Goal: Information Seeking & Learning: Understand process/instructions

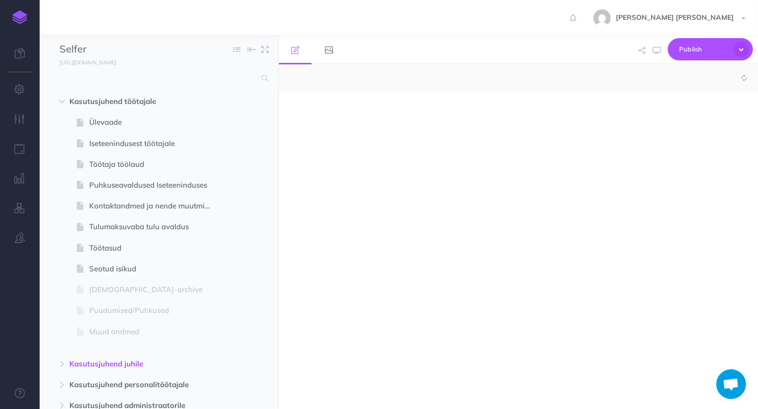
select select "null"
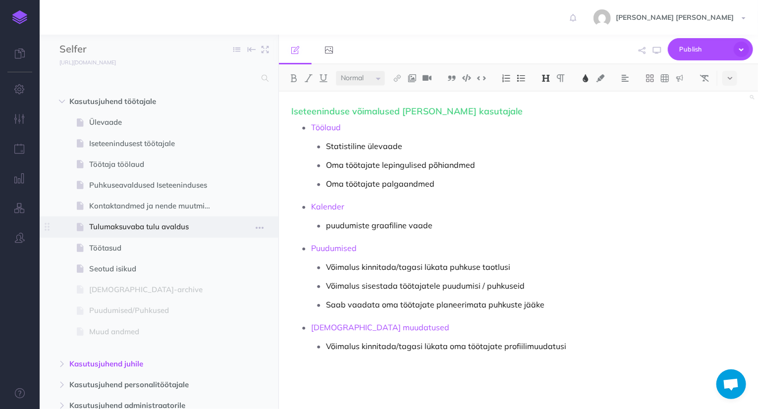
scroll to position [103, 0]
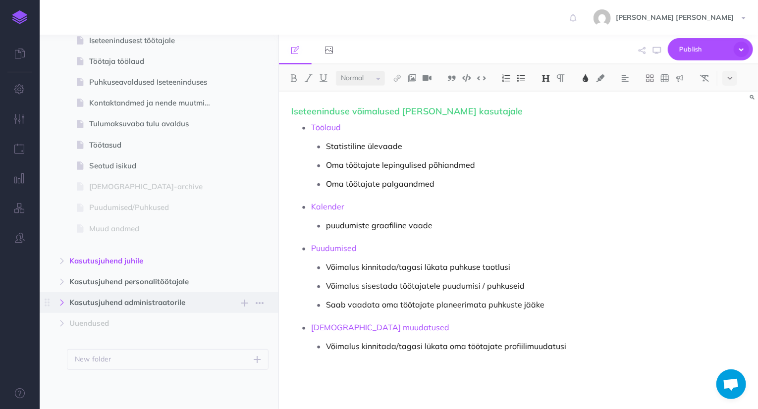
click at [62, 301] on icon "button" at bounding box center [62, 303] width 6 height 6
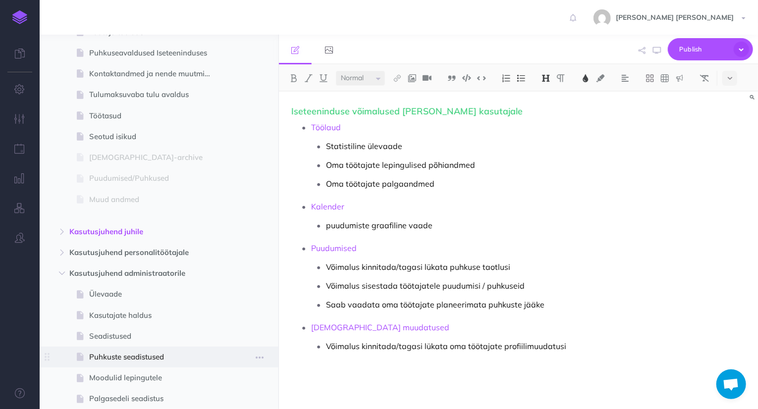
scroll to position [202, 0]
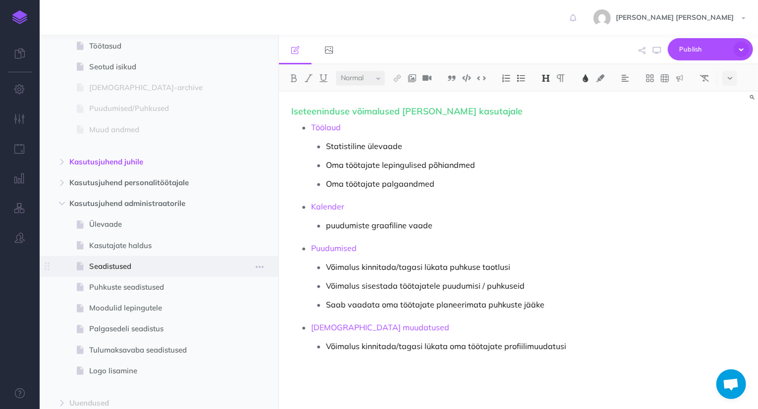
click at [112, 266] on span "Seadistused" at bounding box center [154, 267] width 130 height 12
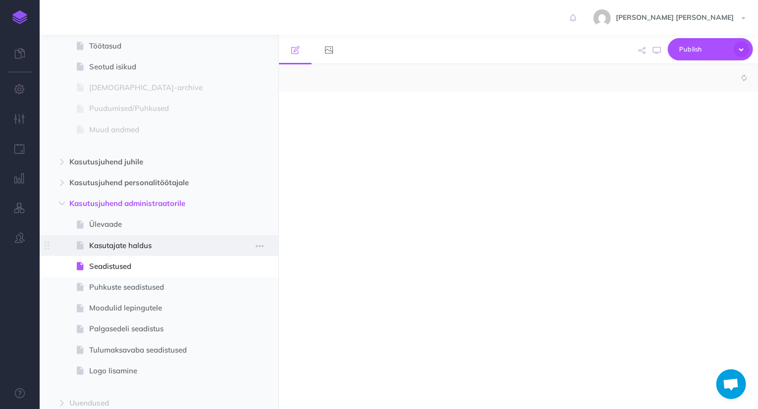
select select "null"
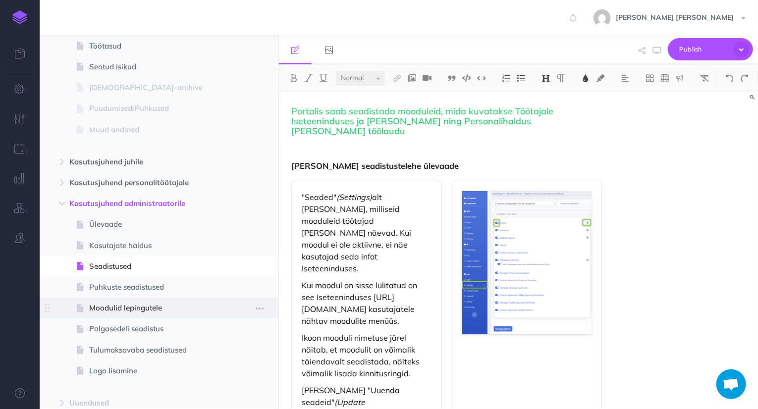
click at [134, 312] on span "Moodulid lepingutele" at bounding box center [154, 308] width 130 height 12
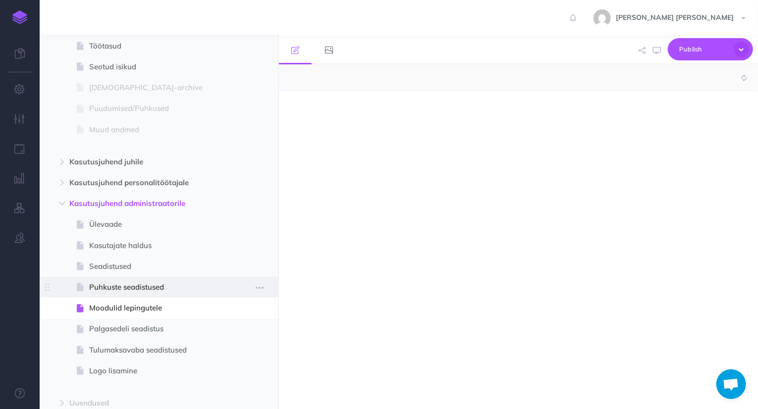
select select "null"
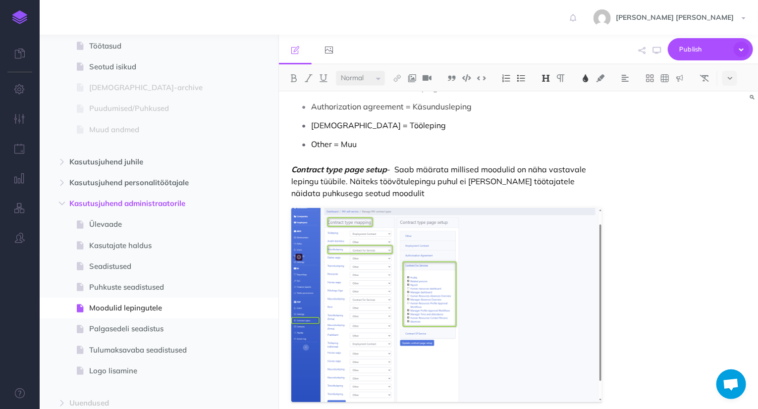
scroll to position [607, 0]
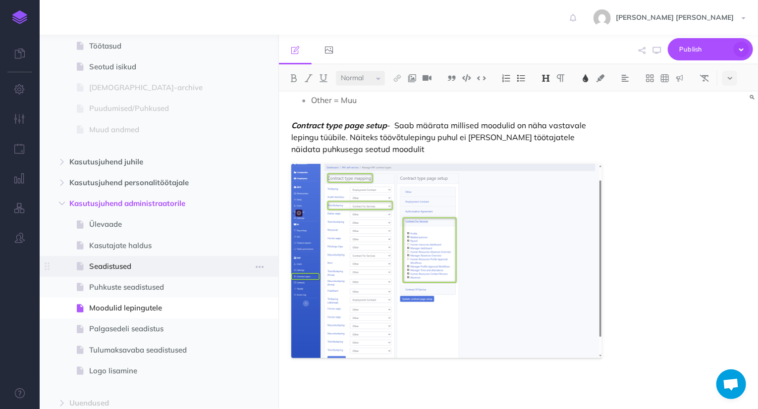
click at [139, 270] on span "Seadistused" at bounding box center [154, 267] width 130 height 12
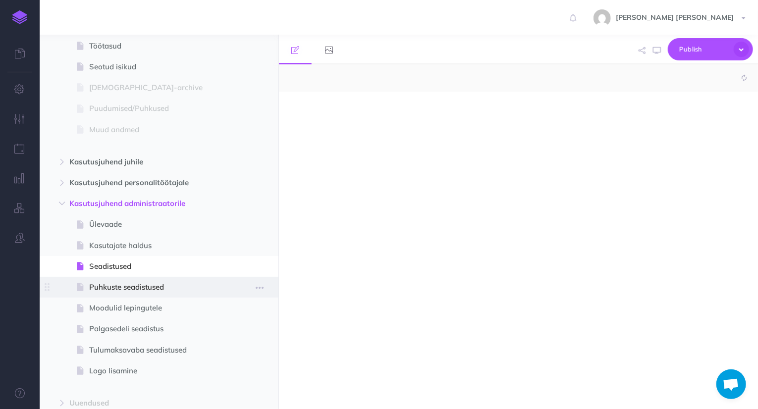
select select "null"
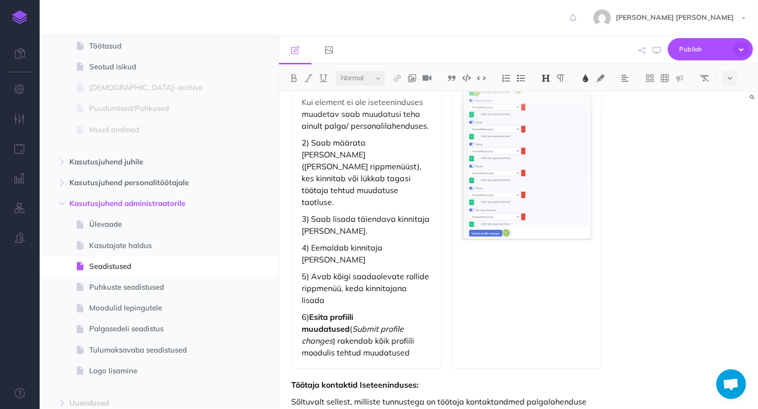
scroll to position [1200, 0]
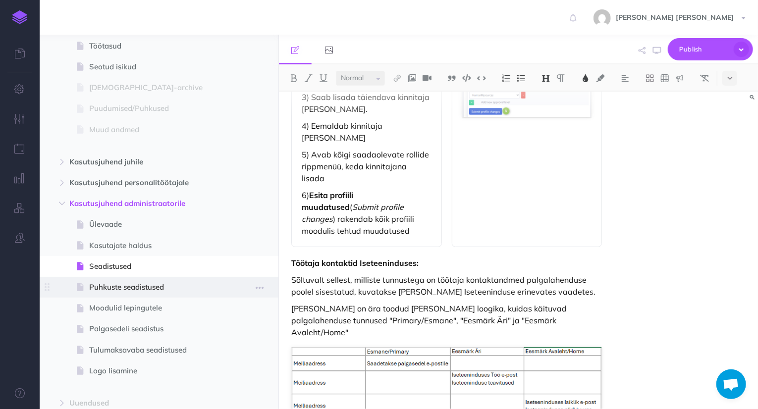
click at [175, 284] on span "Puhkuste seadistused" at bounding box center [154, 287] width 130 height 12
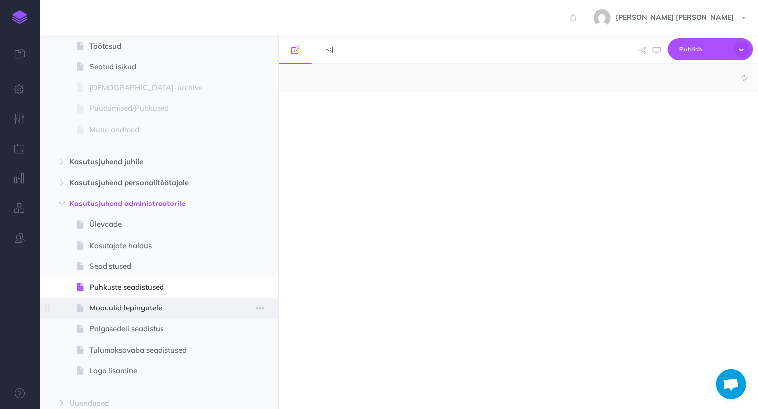
click at [153, 312] on span "Moodulid lepingutele" at bounding box center [154, 308] width 130 height 12
select select "null"
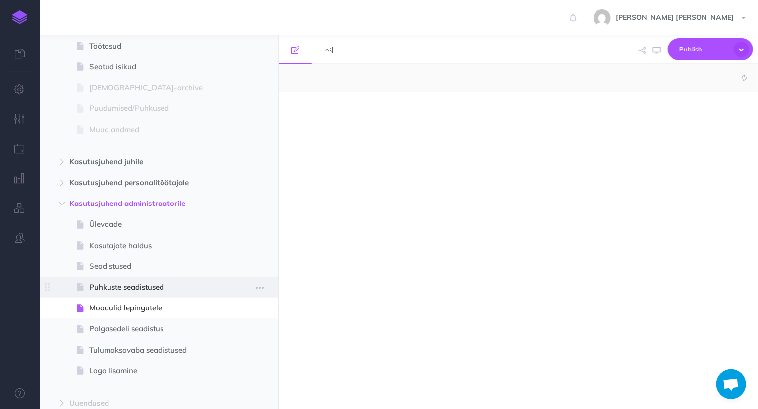
select select "null"
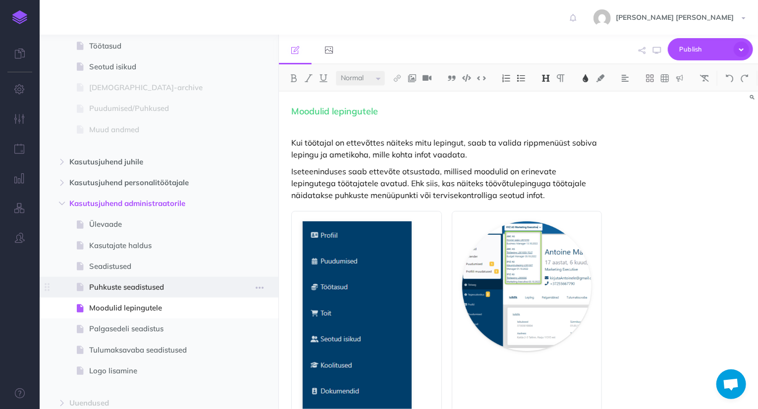
click at [155, 292] on span "Puhkuste seadistused" at bounding box center [154, 287] width 130 height 12
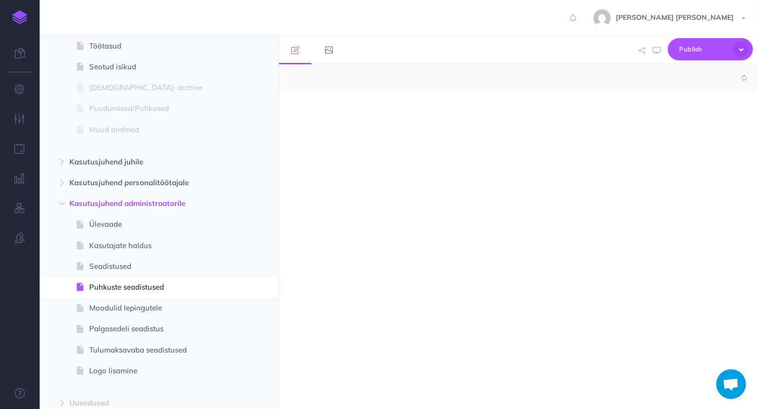
select select "null"
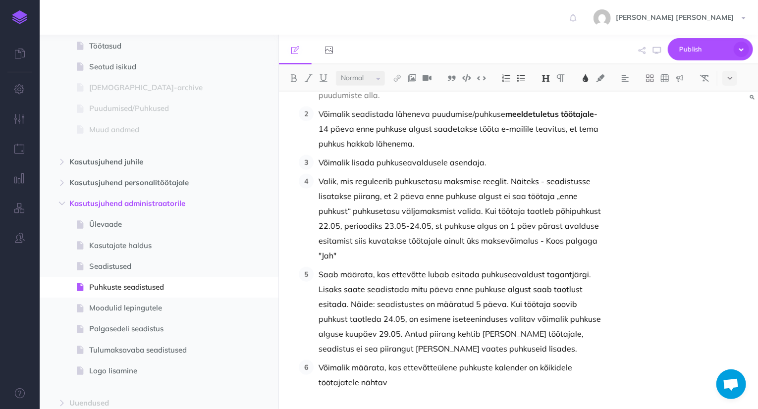
scroll to position [606, 0]
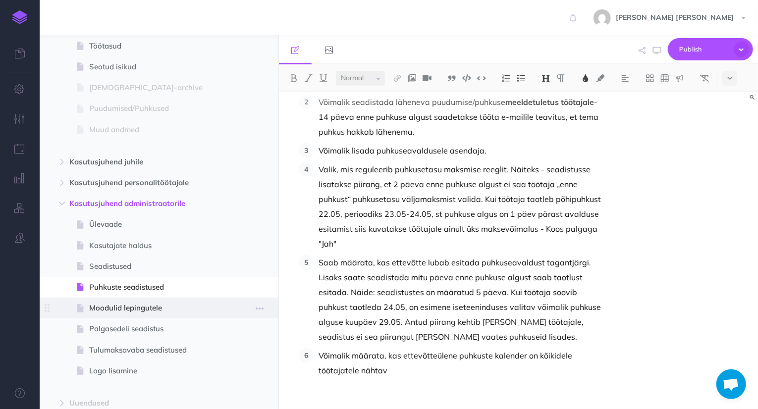
click at [133, 306] on span "Moodulid lepingutele" at bounding box center [154, 308] width 130 height 12
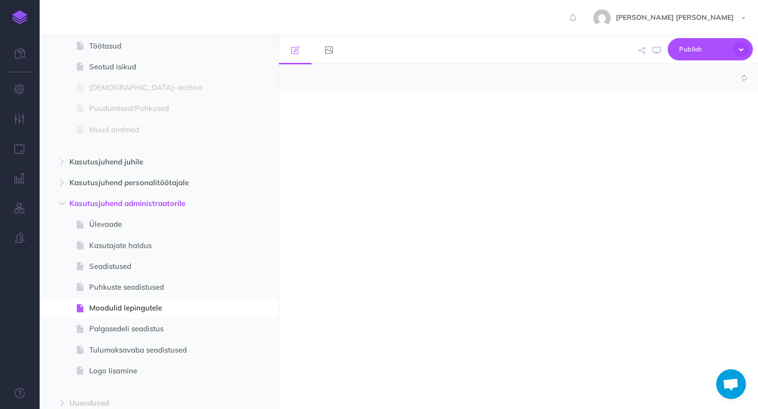
select select "null"
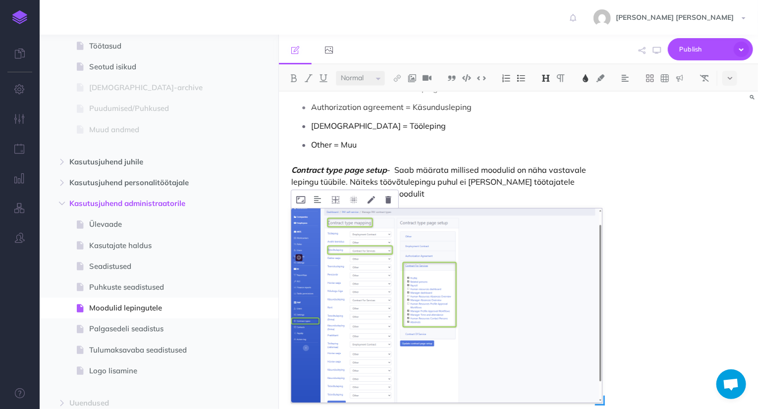
scroll to position [607, 0]
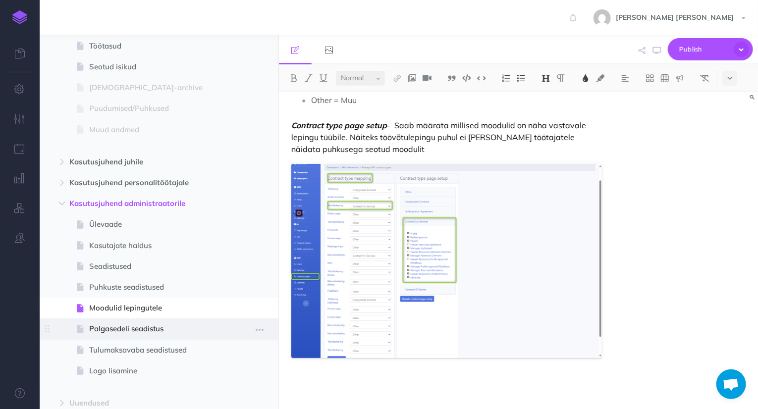
click at [108, 331] on span "Palgasedeli seadistus" at bounding box center [154, 329] width 130 height 12
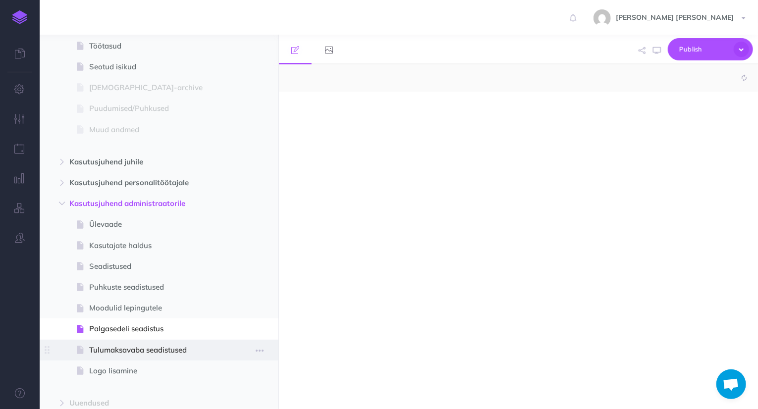
select select "null"
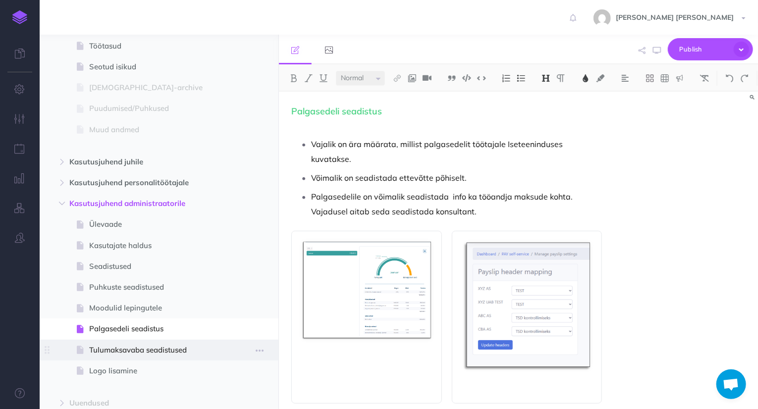
click at [123, 354] on span "Tulumaksavaba seadistused" at bounding box center [154, 350] width 130 height 12
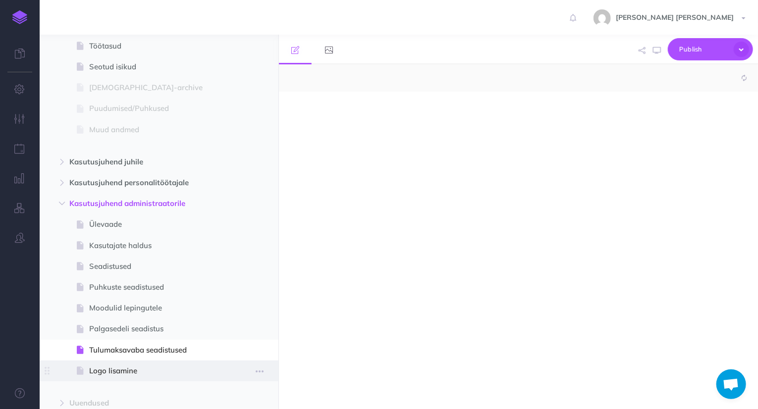
select select "null"
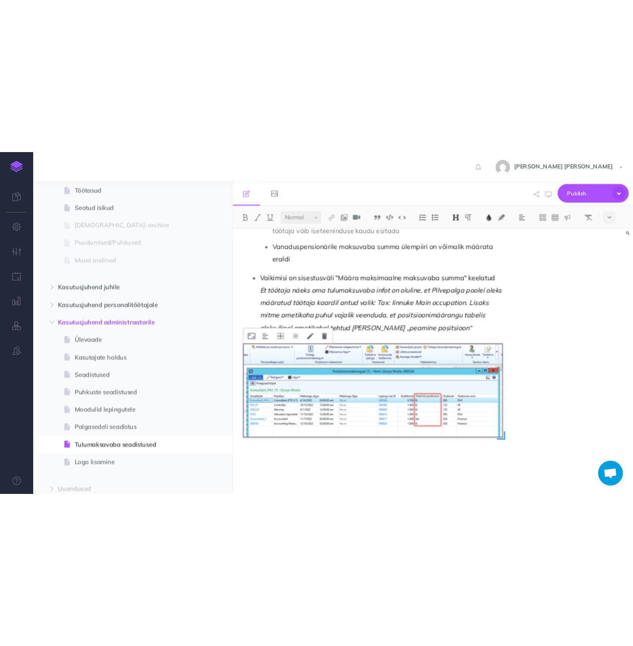
scroll to position [300, 0]
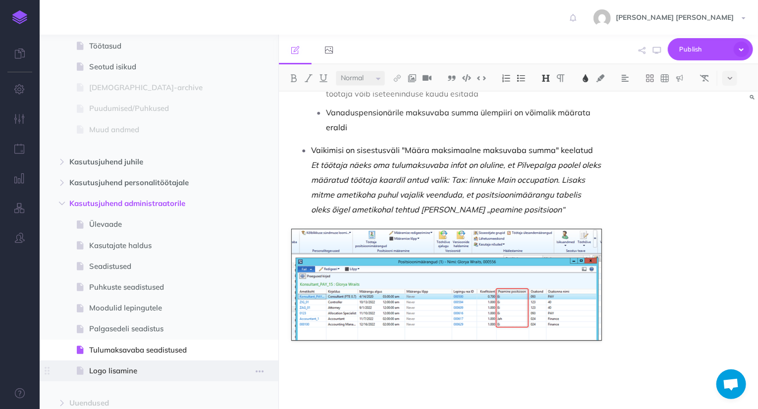
click at [166, 365] on span "Logo lisamine" at bounding box center [154, 371] width 130 height 12
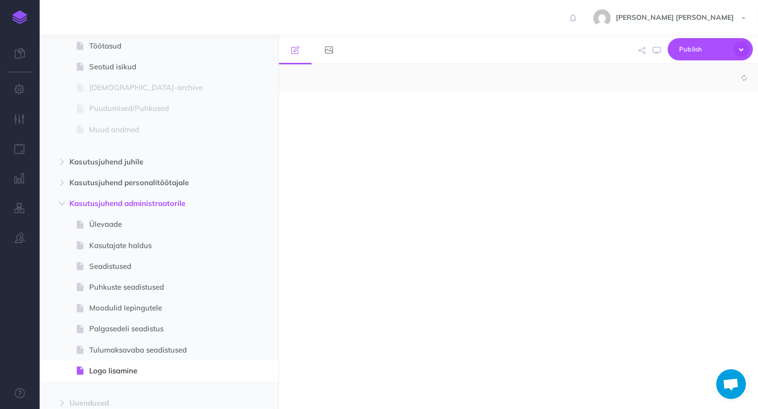
select select "null"
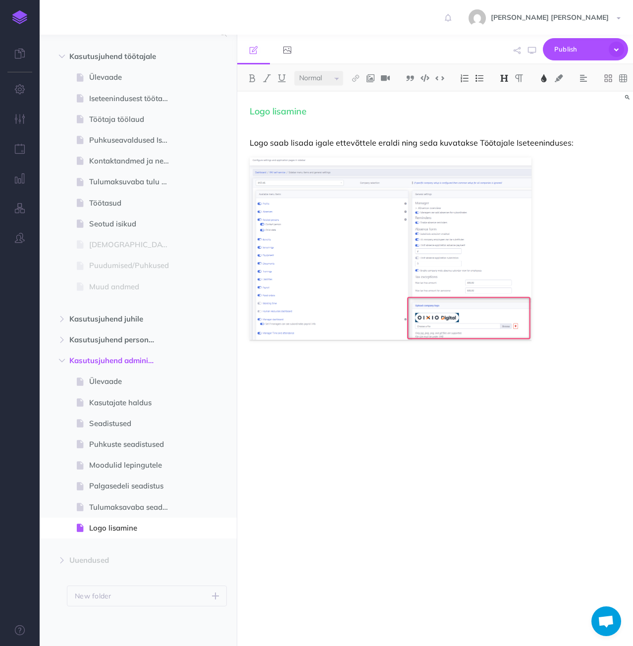
scroll to position [45, 0]
